Goal: Use online tool/utility: Utilize a website feature to perform a specific function

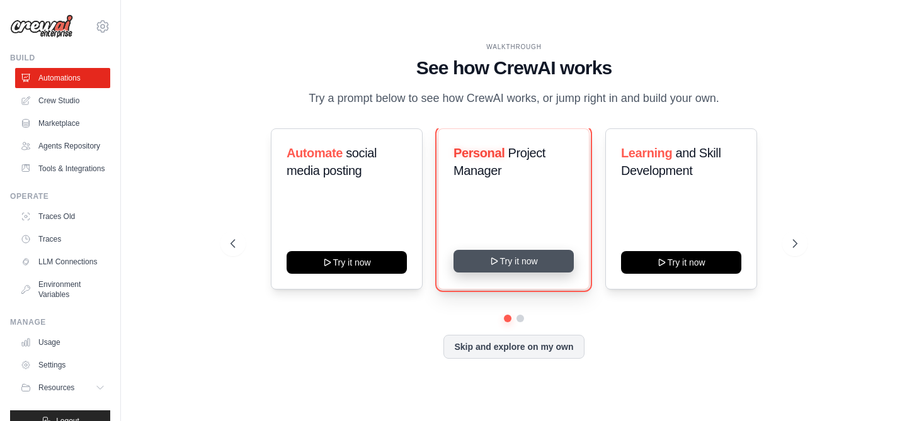
click at [518, 263] on button "Try it now" at bounding box center [513, 261] width 120 height 23
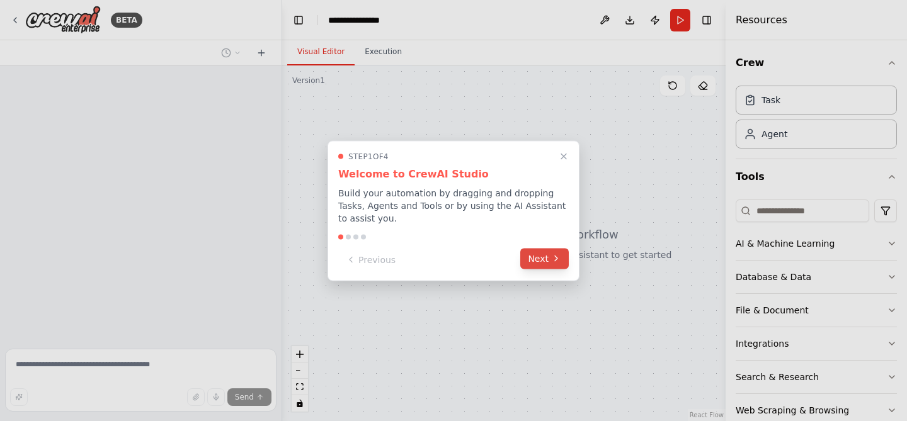
click at [547, 257] on button "Next" at bounding box center [544, 258] width 48 height 21
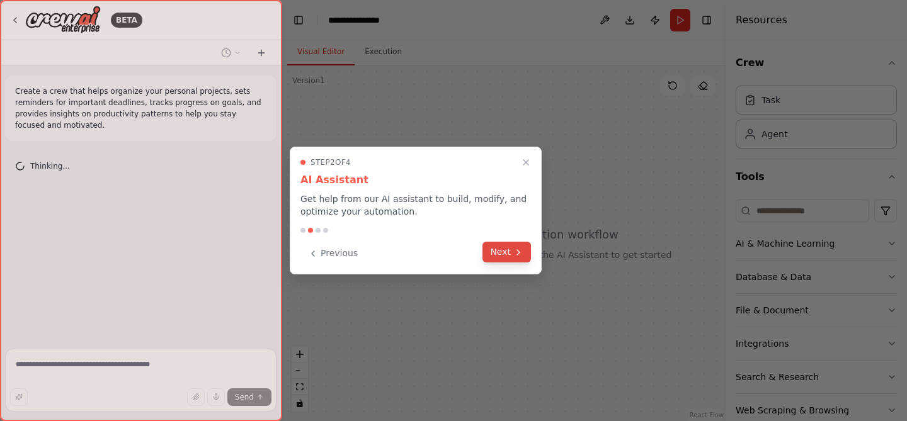
click at [498, 258] on button "Next" at bounding box center [506, 252] width 48 height 21
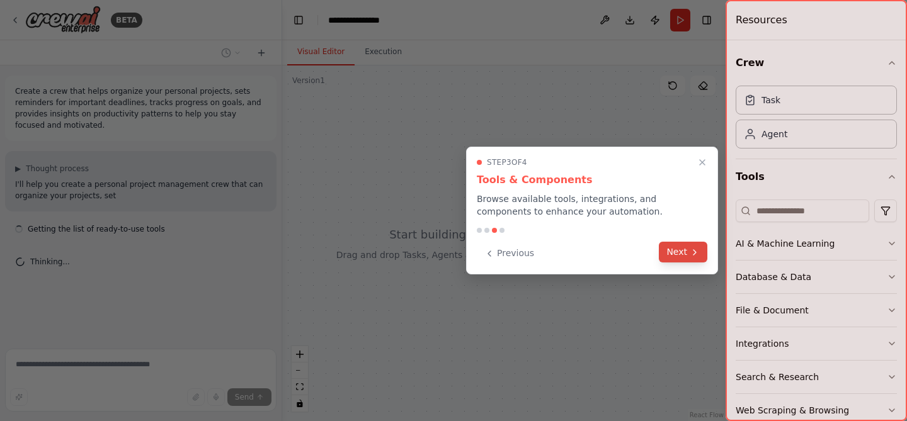
click at [681, 251] on button "Next" at bounding box center [683, 252] width 48 height 21
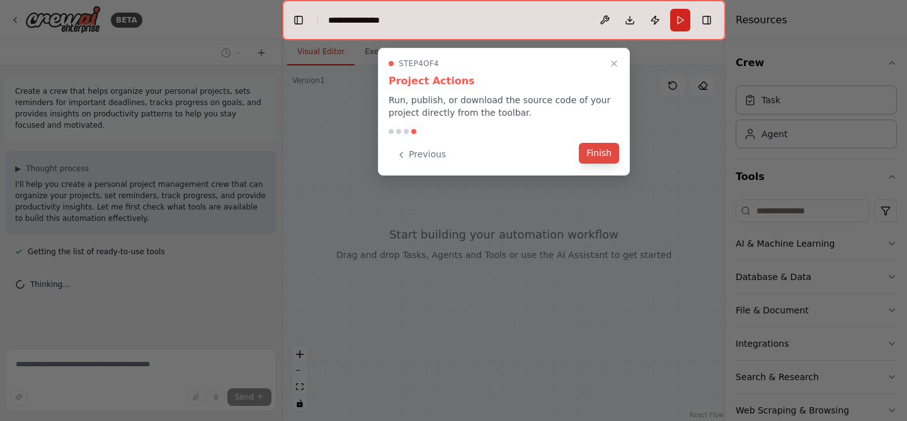
click at [605, 158] on button "Finish" at bounding box center [599, 153] width 40 height 21
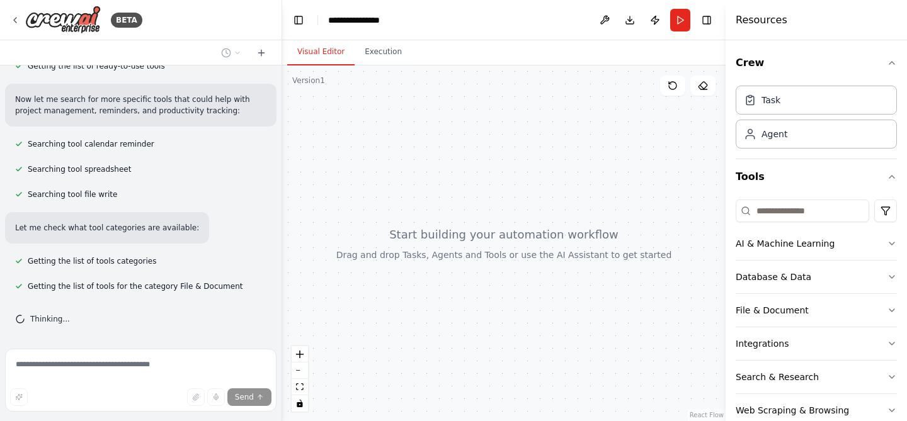
scroll to position [211, 0]
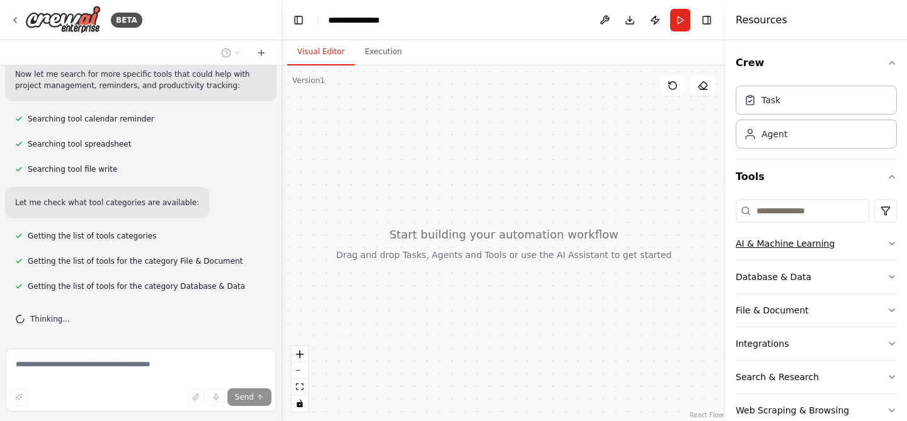
click at [817, 246] on div "AI & Machine Learning" at bounding box center [785, 243] width 99 height 13
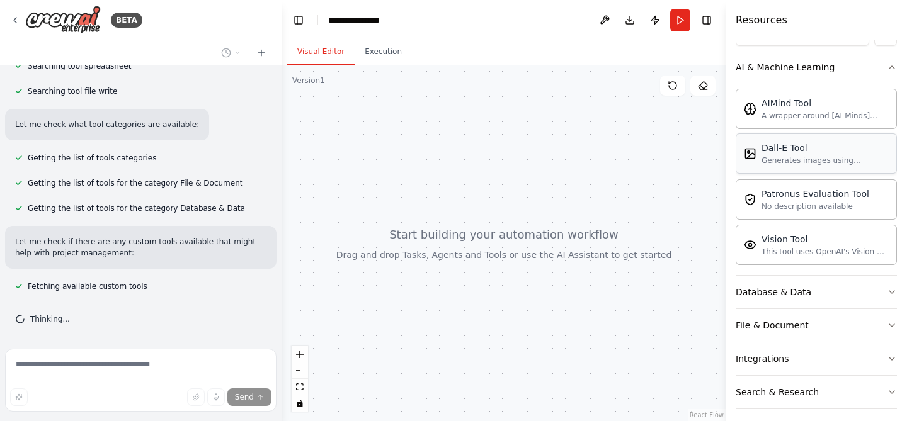
scroll to position [177, 0]
click at [806, 288] on button "Database & Data" at bounding box center [816, 291] width 161 height 33
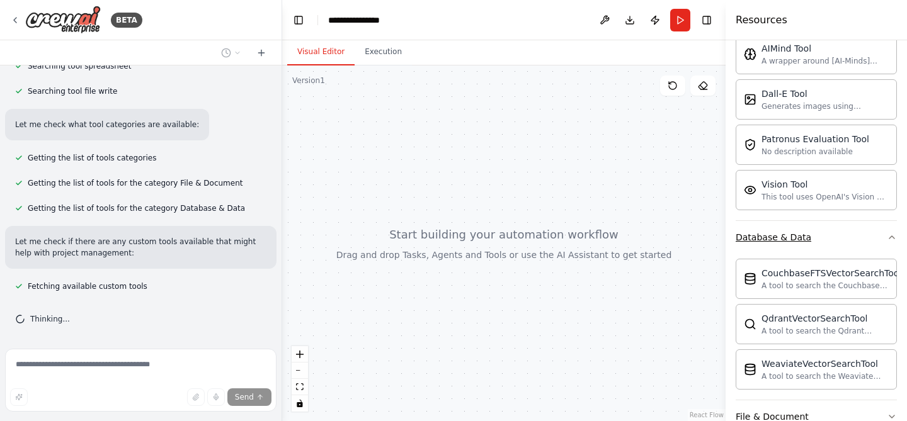
scroll to position [364, 0]
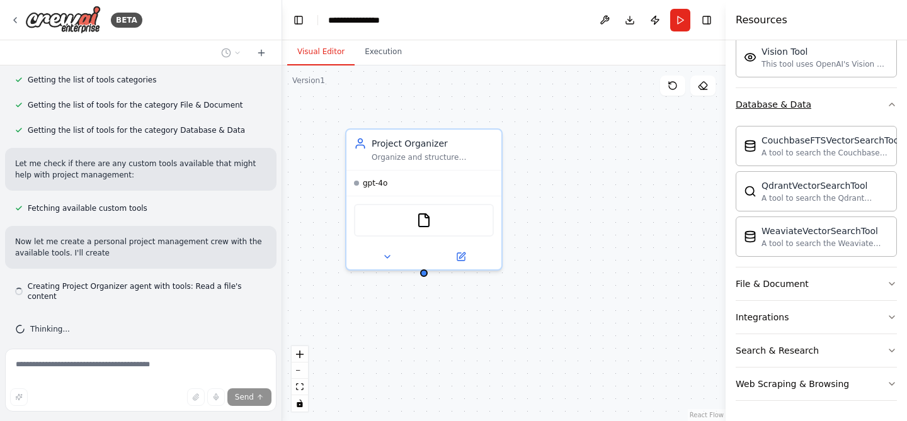
click at [806, 288] on button "File & Document" at bounding box center [816, 284] width 161 height 33
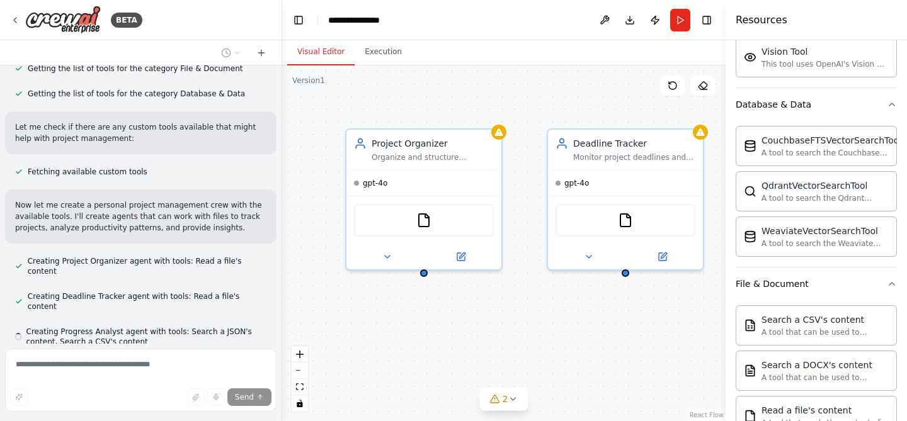
scroll to position [439, 0]
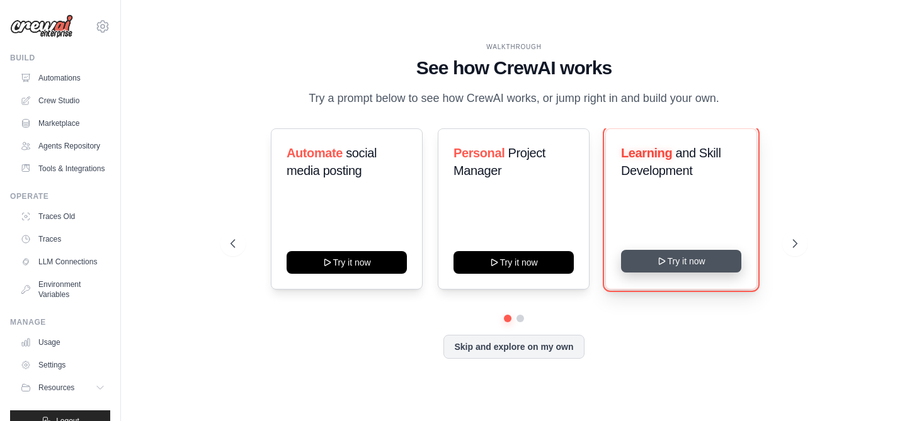
click at [680, 263] on button "Try it now" at bounding box center [681, 261] width 120 height 23
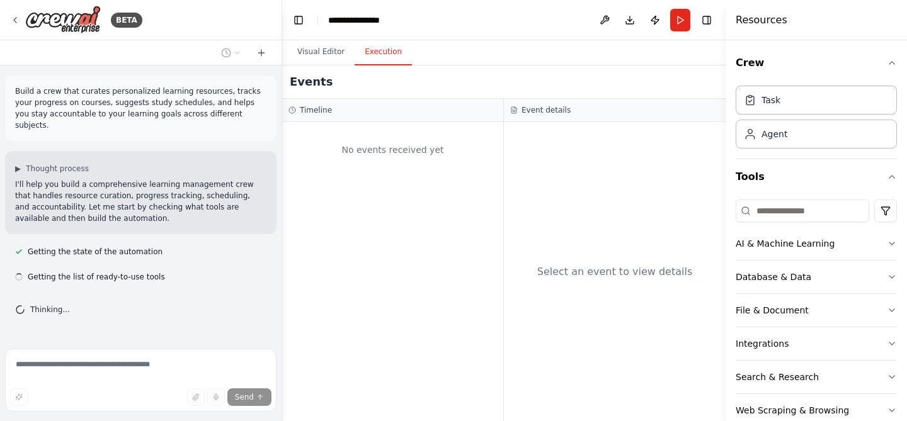
click at [385, 57] on button "Execution" at bounding box center [383, 52] width 57 height 26
click at [324, 52] on button "Visual Editor" at bounding box center [320, 52] width 67 height 26
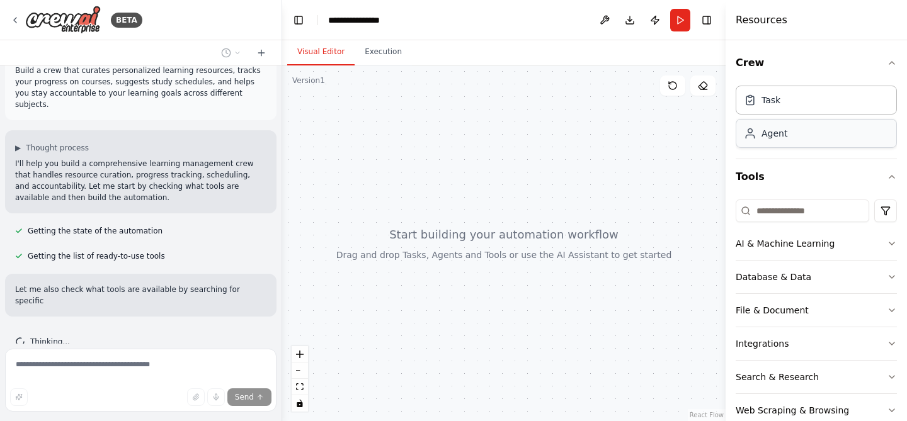
scroll to position [57, 0]
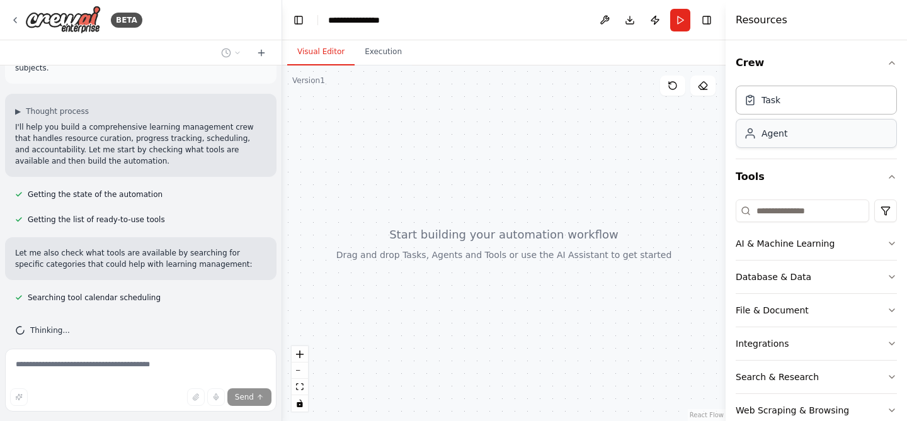
click at [810, 135] on div "Agent" at bounding box center [816, 133] width 161 height 29
click at [814, 142] on div "Agent" at bounding box center [816, 133] width 161 height 29
drag, startPoint x: 824, startPoint y: 140, endPoint x: 501, endPoint y: 162, distance: 323.8
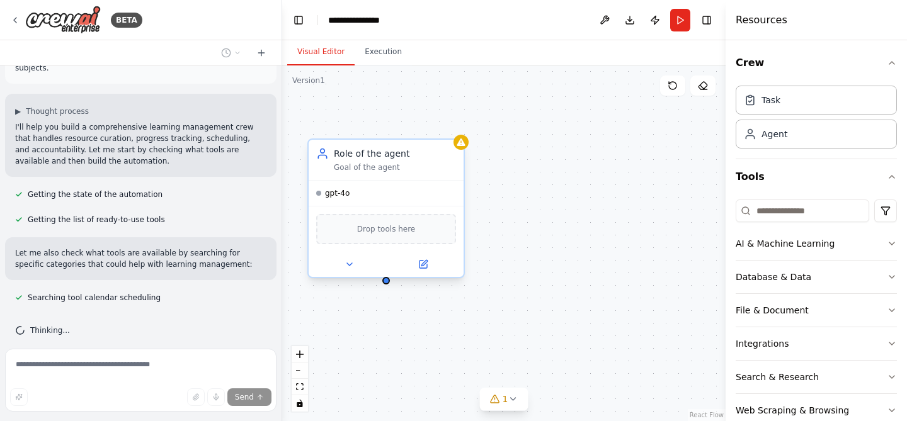
drag, startPoint x: 580, startPoint y: 190, endPoint x: 385, endPoint y: 159, distance: 197.6
click at [397, 230] on span "Drop tools here" at bounding box center [386, 231] width 59 height 13
click at [398, 234] on span "Drop tools here" at bounding box center [386, 231] width 59 height 13
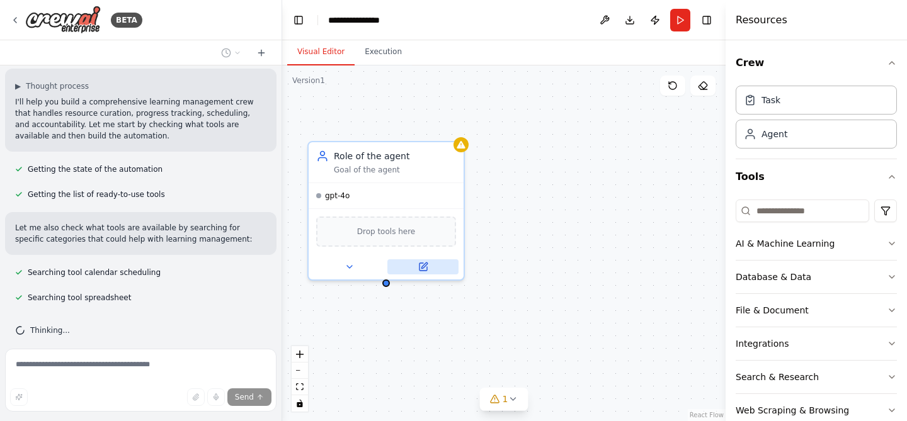
click at [426, 269] on icon at bounding box center [423, 267] width 10 height 10
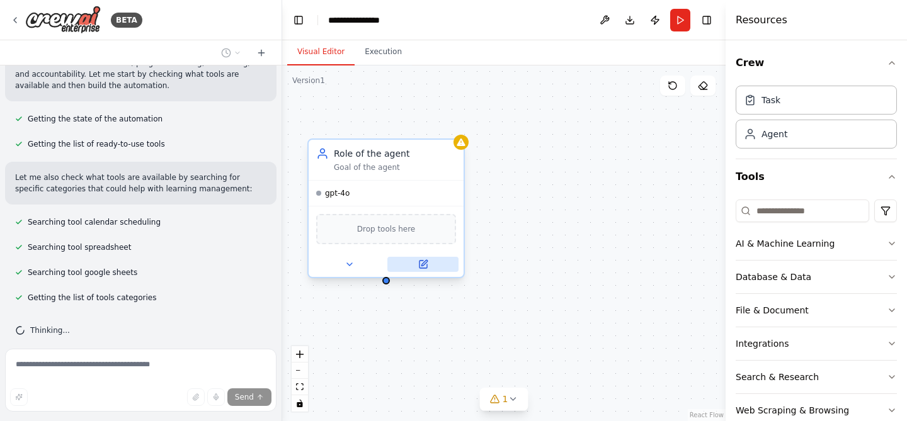
scroll to position [158, 0]
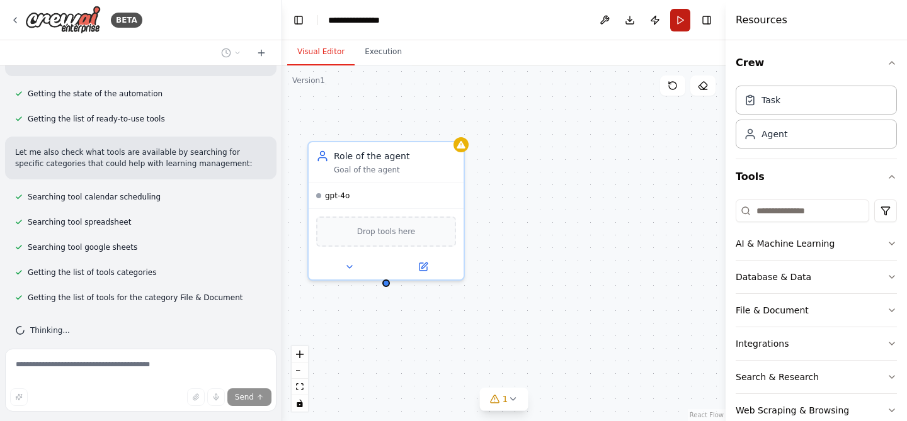
click at [683, 23] on button "Run" at bounding box center [680, 20] width 20 height 23
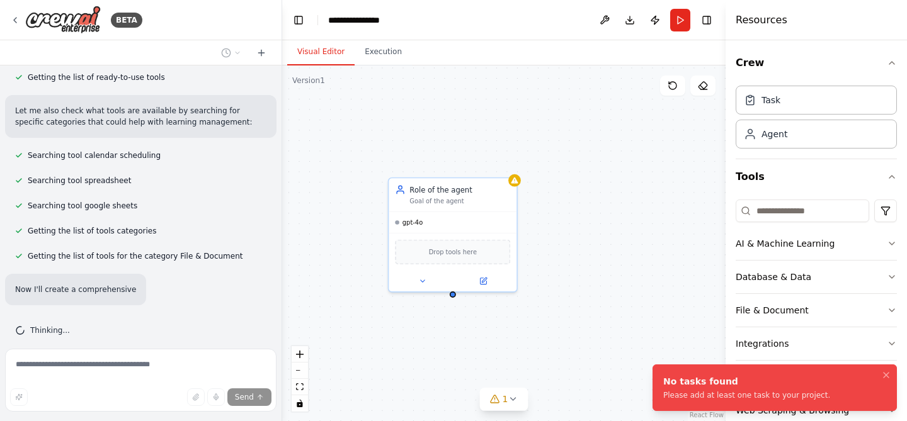
scroll to position [246, 0]
